Goal: Transaction & Acquisition: Obtain resource

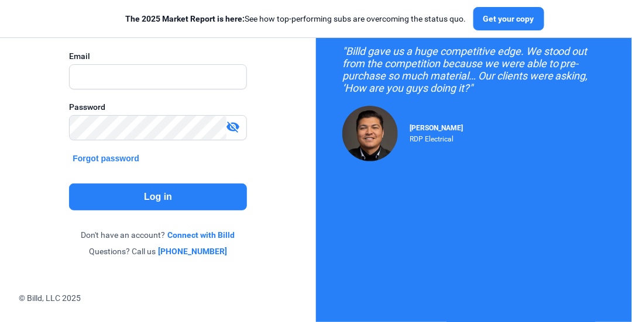
scroll to position [117, 0]
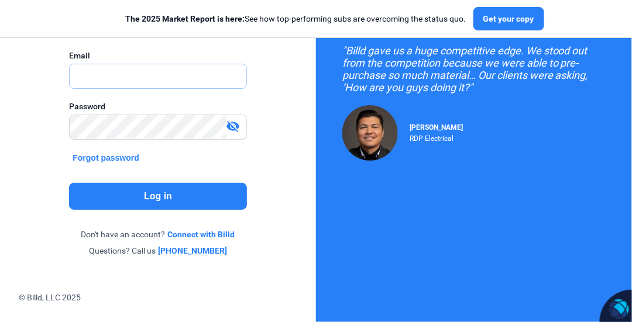
type input "[EMAIL_ADDRESS][DOMAIN_NAME]"
click at [163, 203] on button "Log in" at bounding box center [157, 196] width 177 height 27
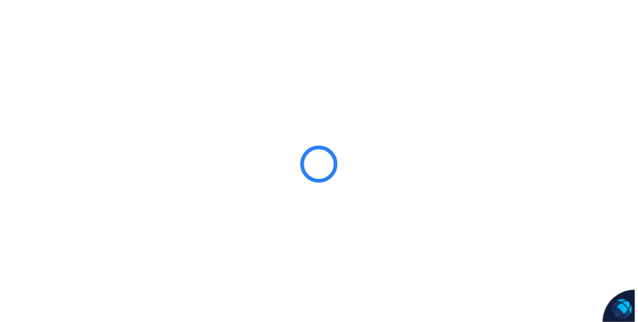
scroll to position [0, 0]
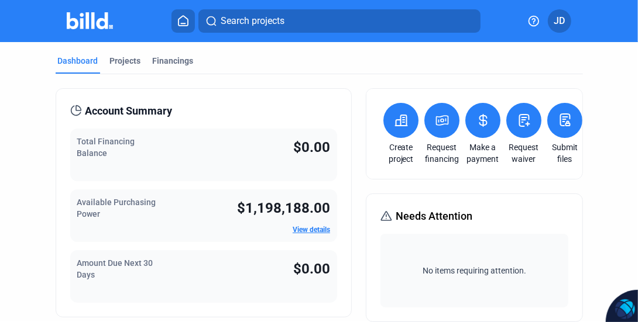
click at [438, 120] on icon at bounding box center [442, 121] width 15 height 14
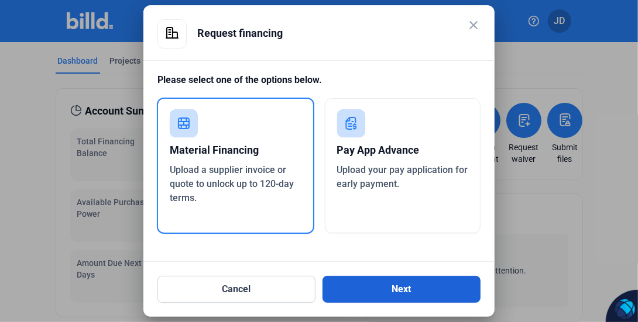
click at [405, 289] on button "Next" at bounding box center [401, 289] width 158 height 27
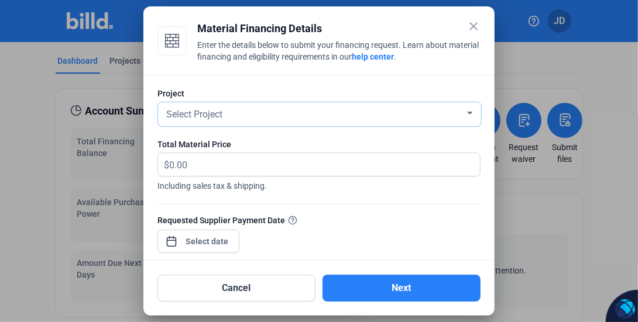
click at [208, 118] on span "Select Project" at bounding box center [194, 114] width 56 height 11
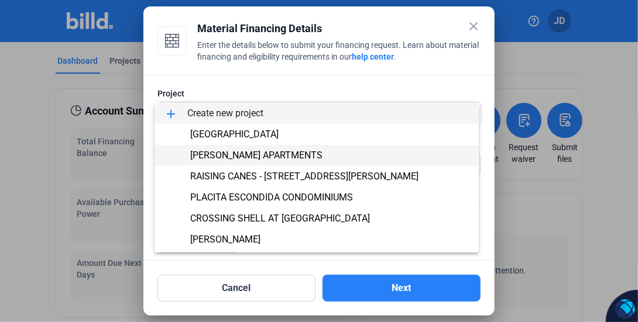
click at [242, 160] on span "[PERSON_NAME] APARTMENTS" at bounding box center [256, 155] width 132 height 11
